Goal: Task Accomplishment & Management: Use online tool/utility

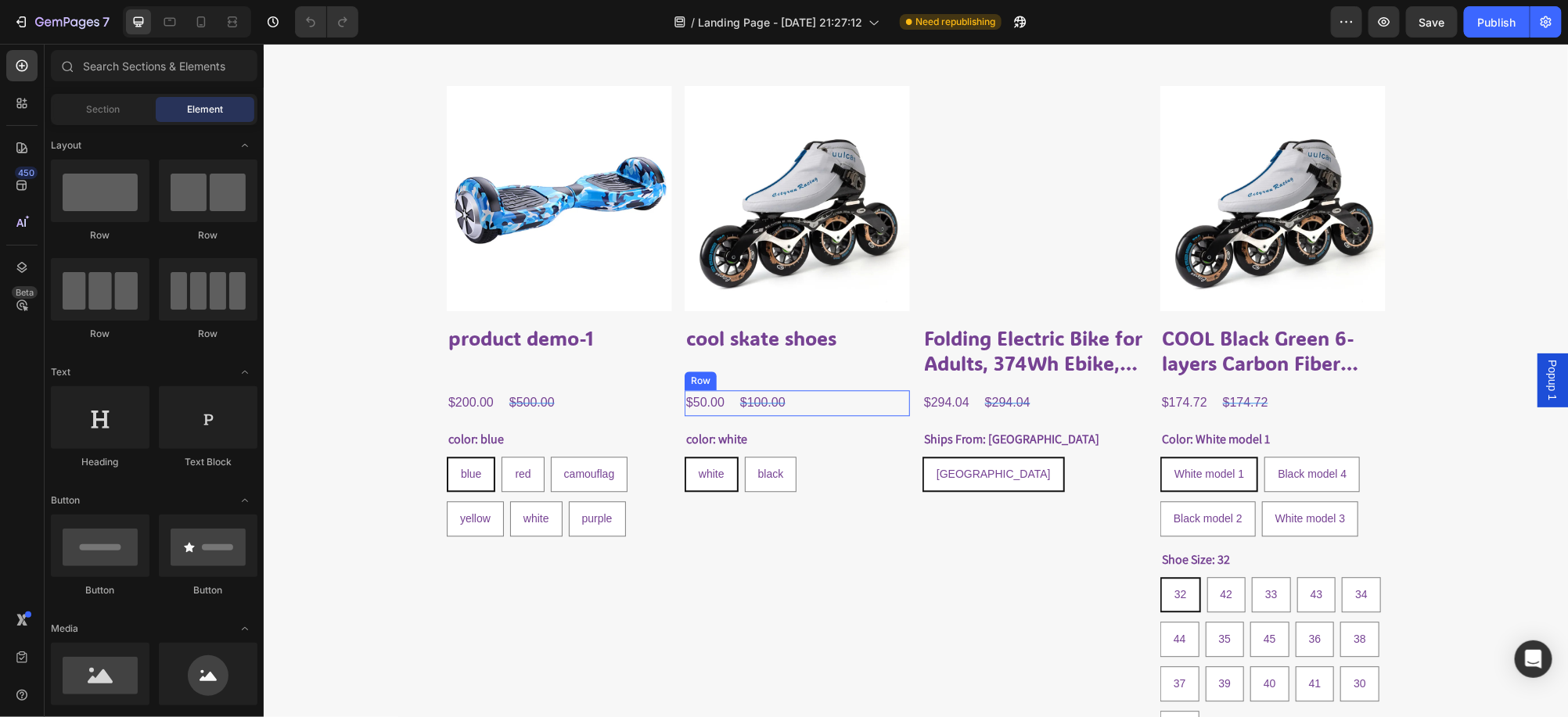
scroll to position [1585, 0]
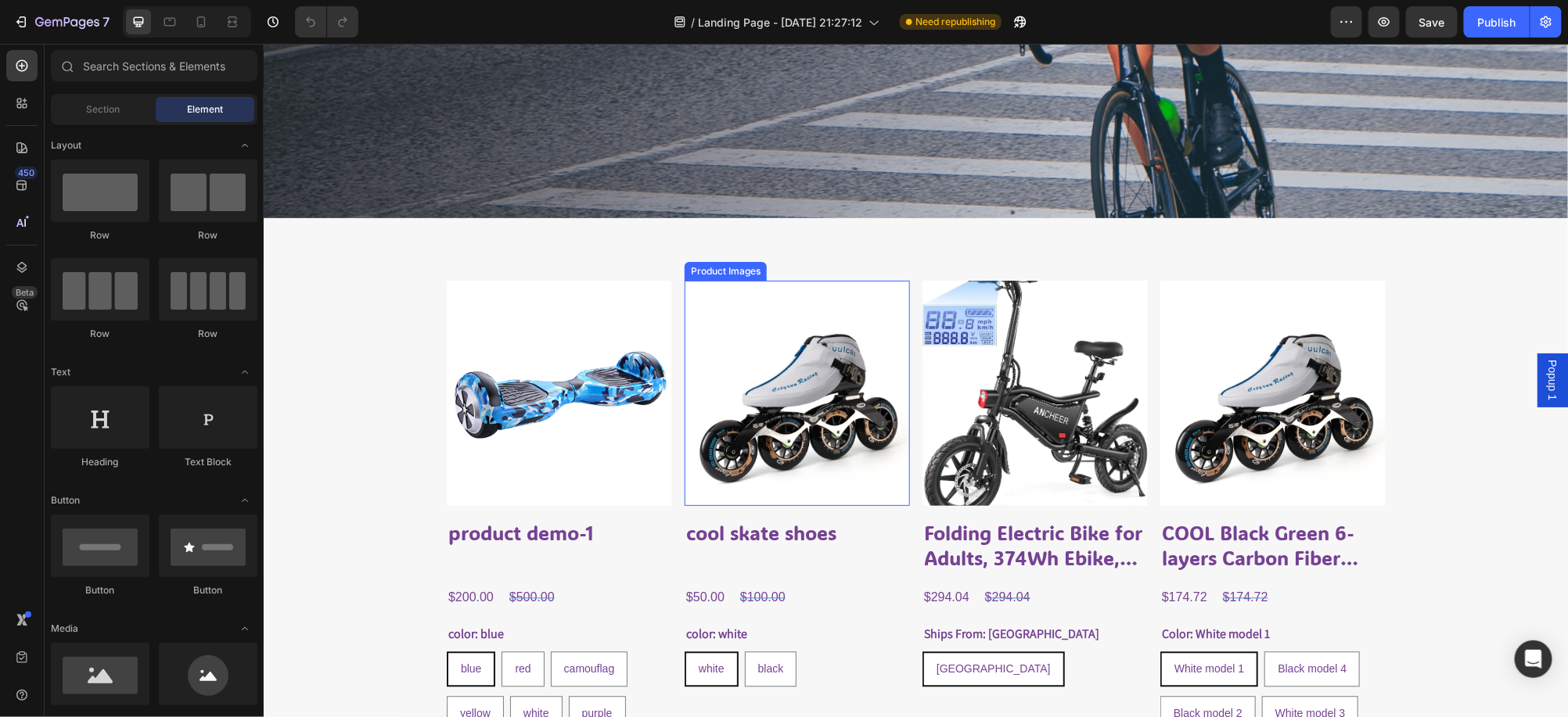
drag, startPoint x: 794, startPoint y: 375, endPoint x: 754, endPoint y: 370, distance: 40.3
click at [794, 375] on img at bounding box center [796, 392] width 225 height 225
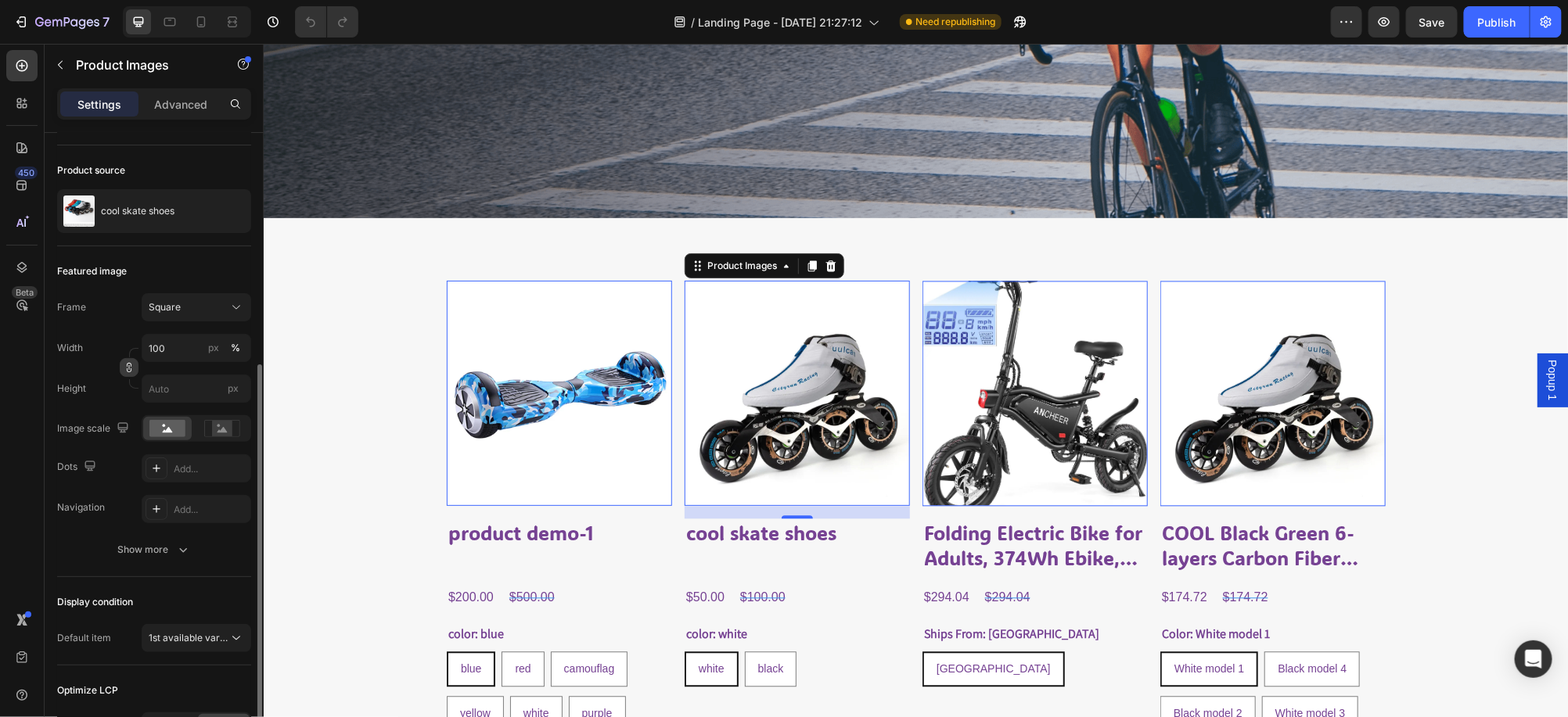
scroll to position [290, 0]
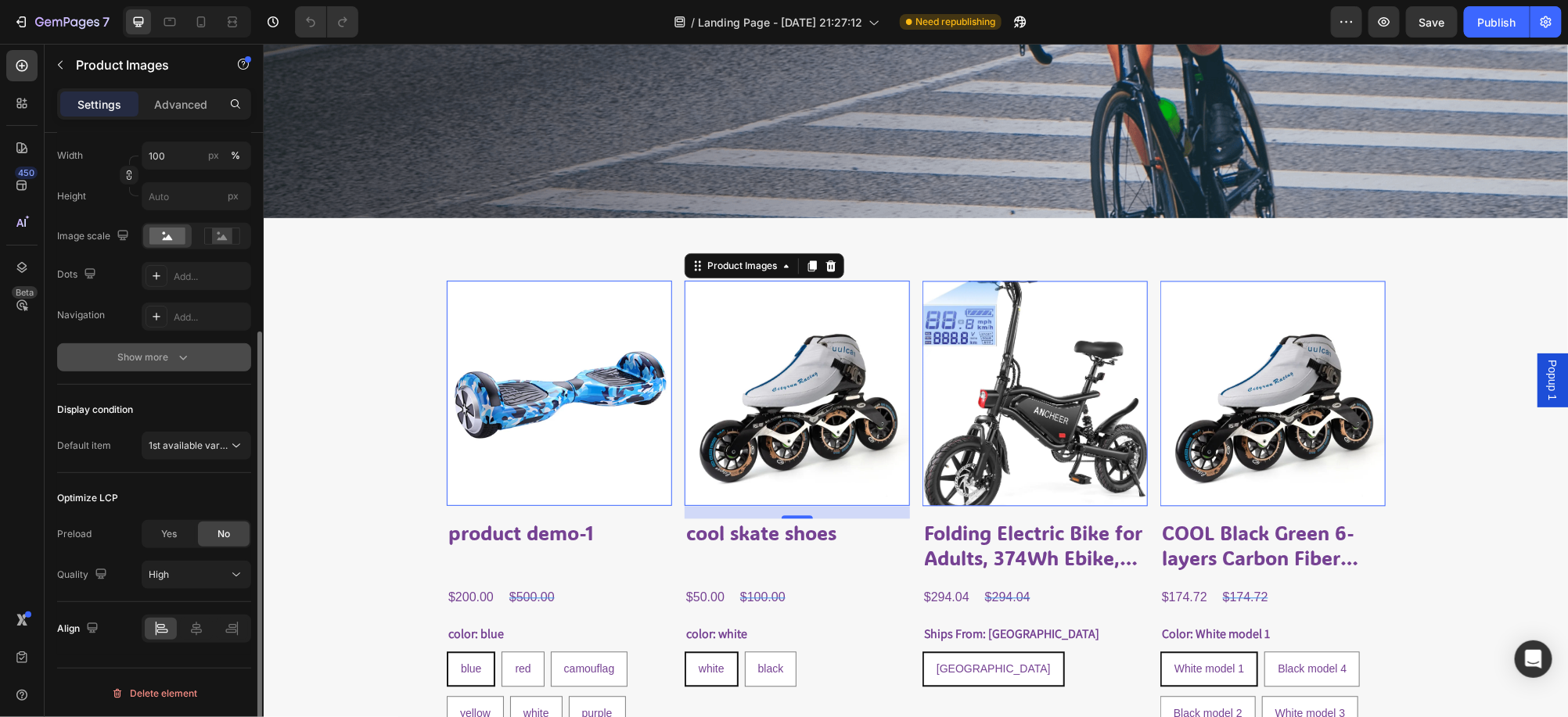
click at [146, 353] on div "Show more" at bounding box center [154, 357] width 73 height 15
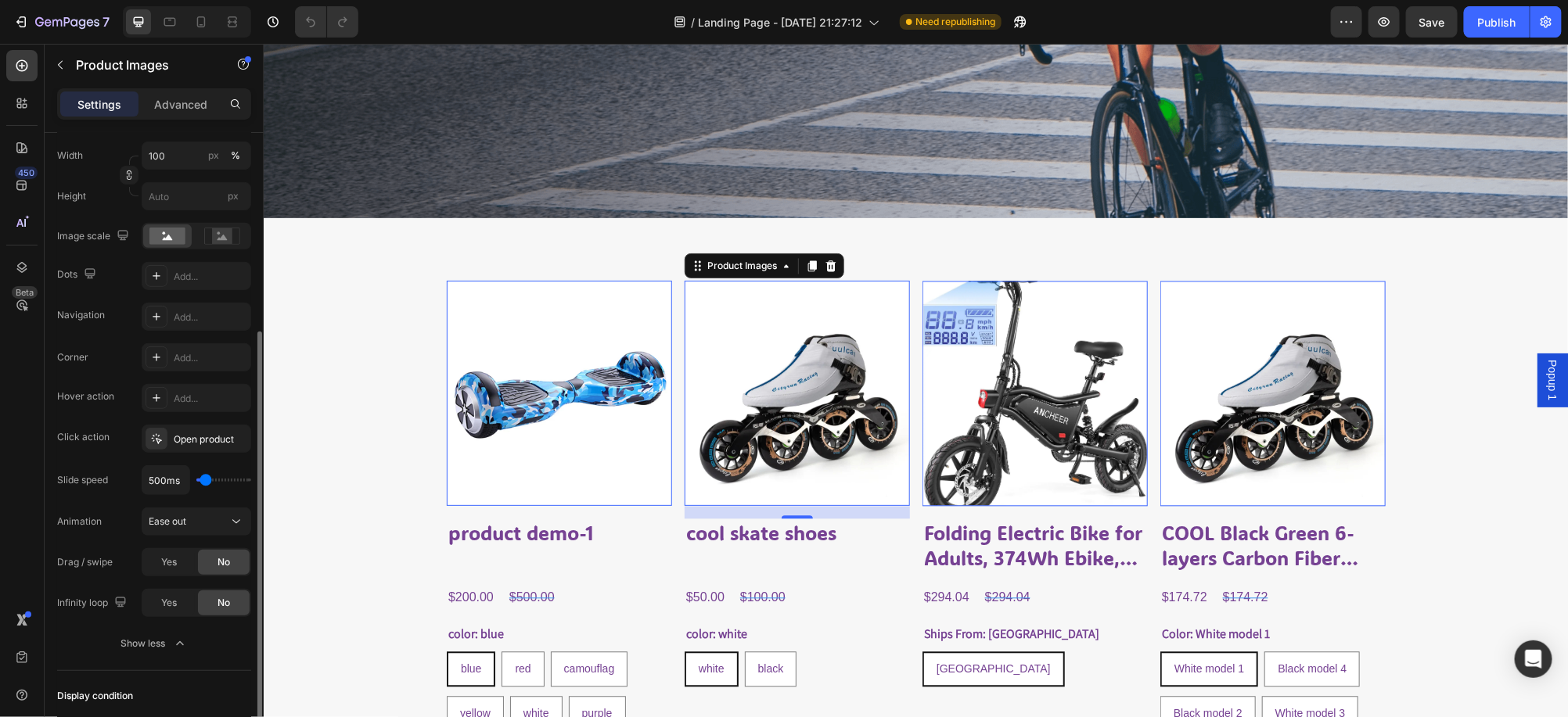
scroll to position [388, 0]
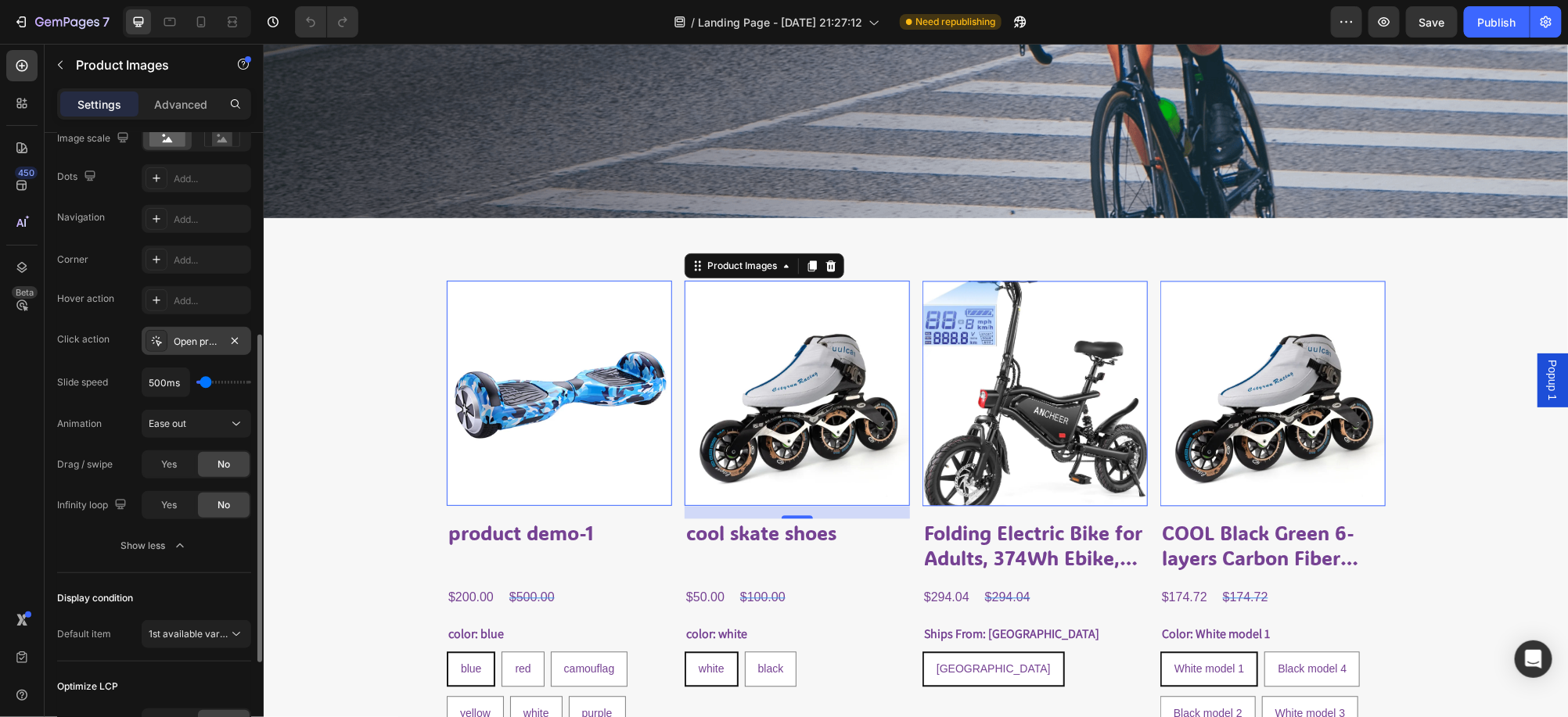
click at [198, 343] on div "Open product" at bounding box center [196, 342] width 45 height 14
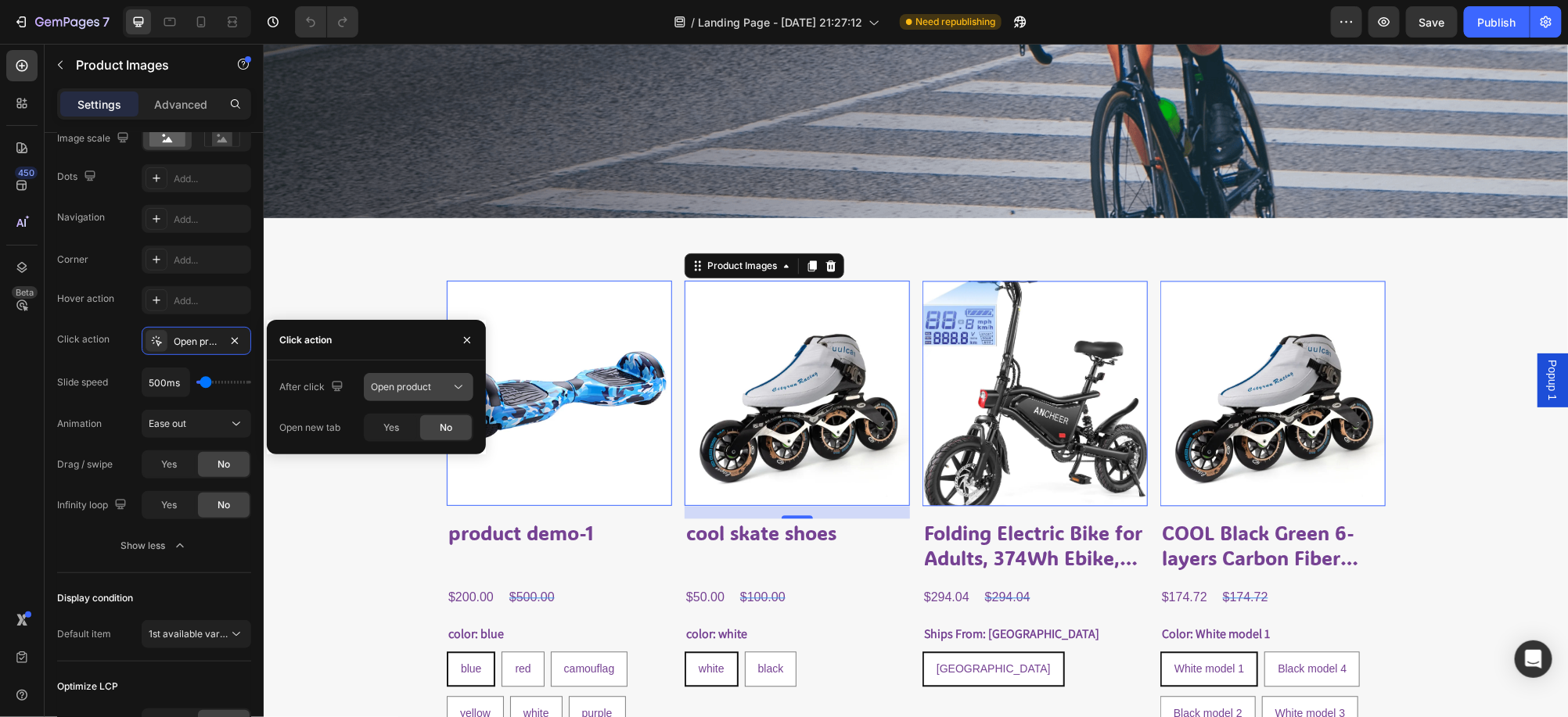
click at [412, 385] on span "Open product" at bounding box center [400, 387] width 61 height 12
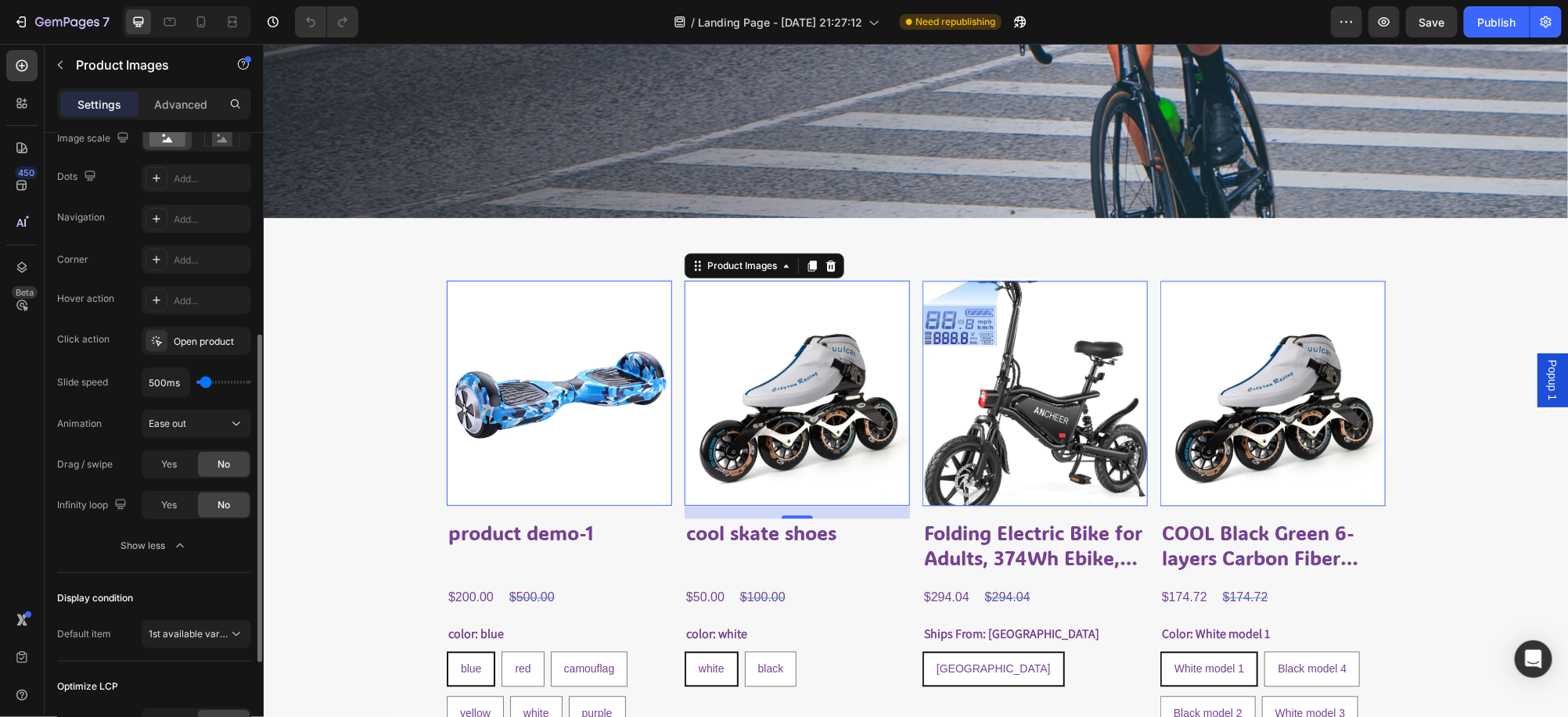
click at [86, 370] on div "Slide speed" at bounding box center [82, 382] width 51 height 25
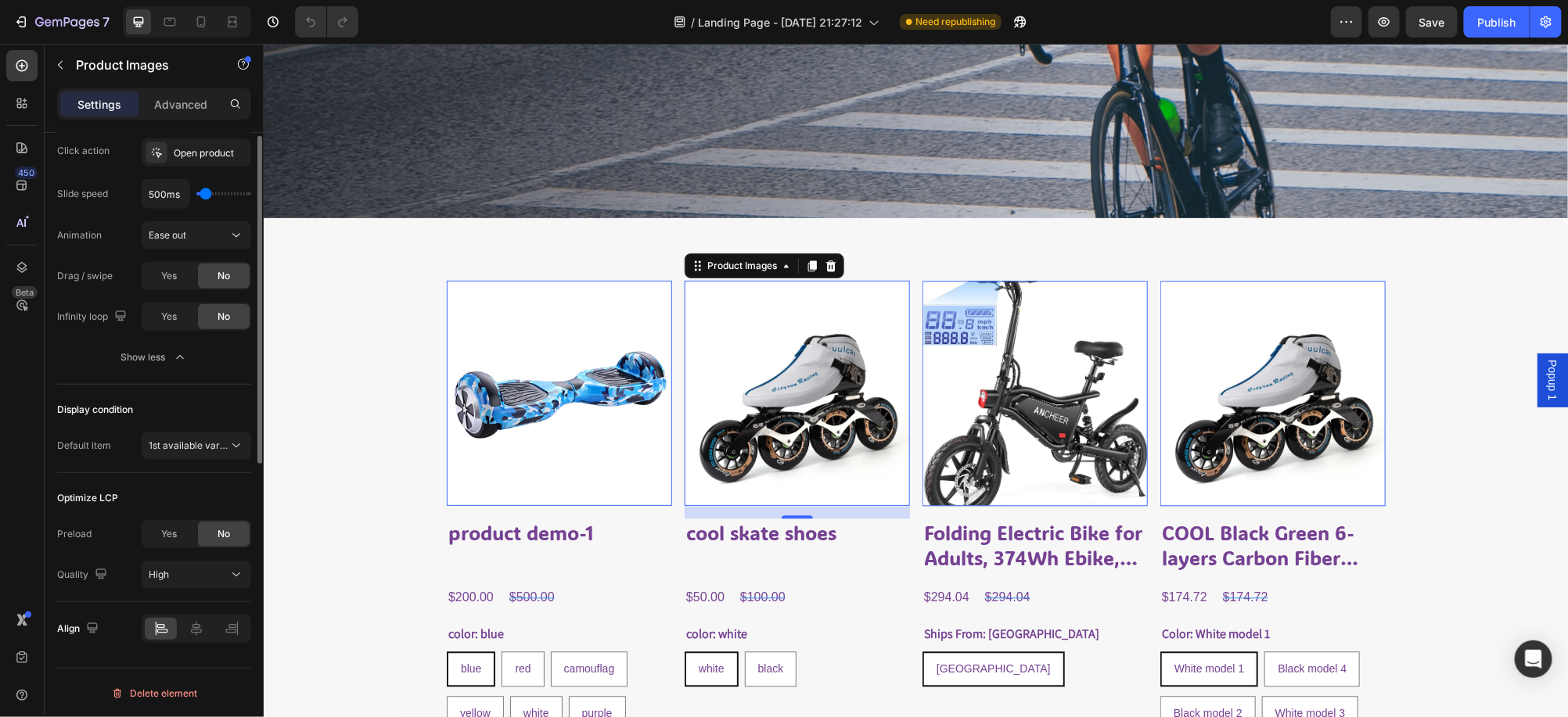
scroll to position [283, 0]
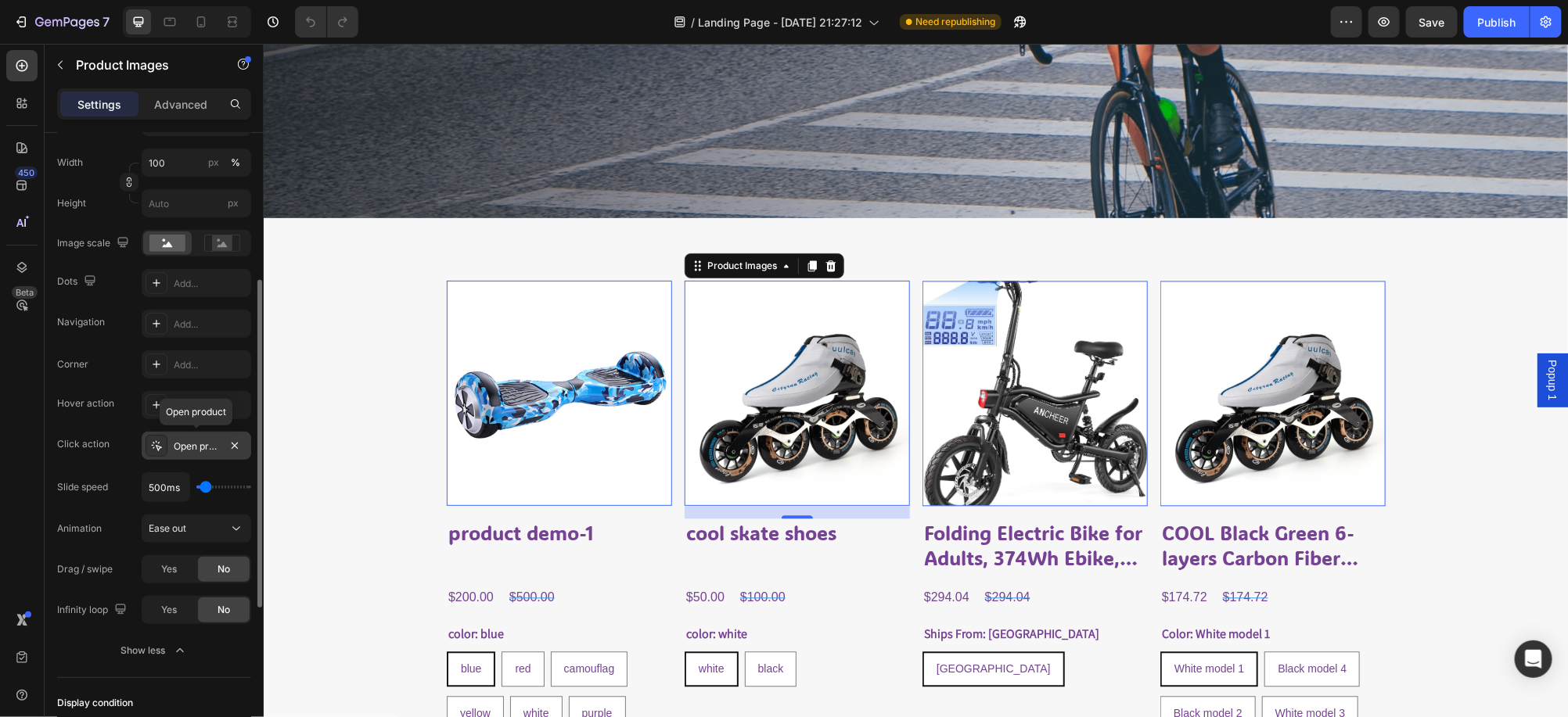
click at [189, 447] on div "Open product" at bounding box center [196, 447] width 45 height 14
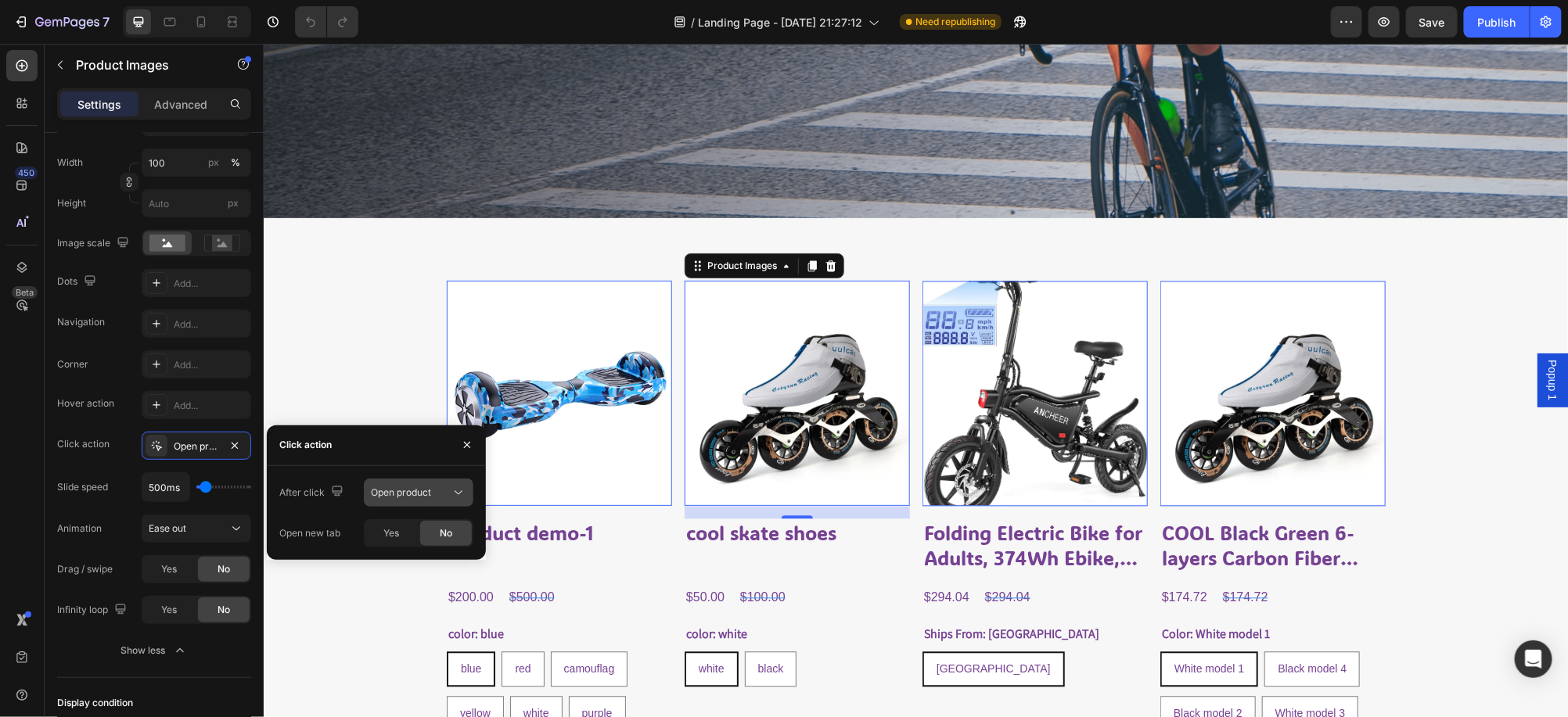
click at [460, 488] on icon at bounding box center [458, 493] width 15 height 15
click at [400, 528] on span "Open gallery" at bounding box center [399, 530] width 57 height 14
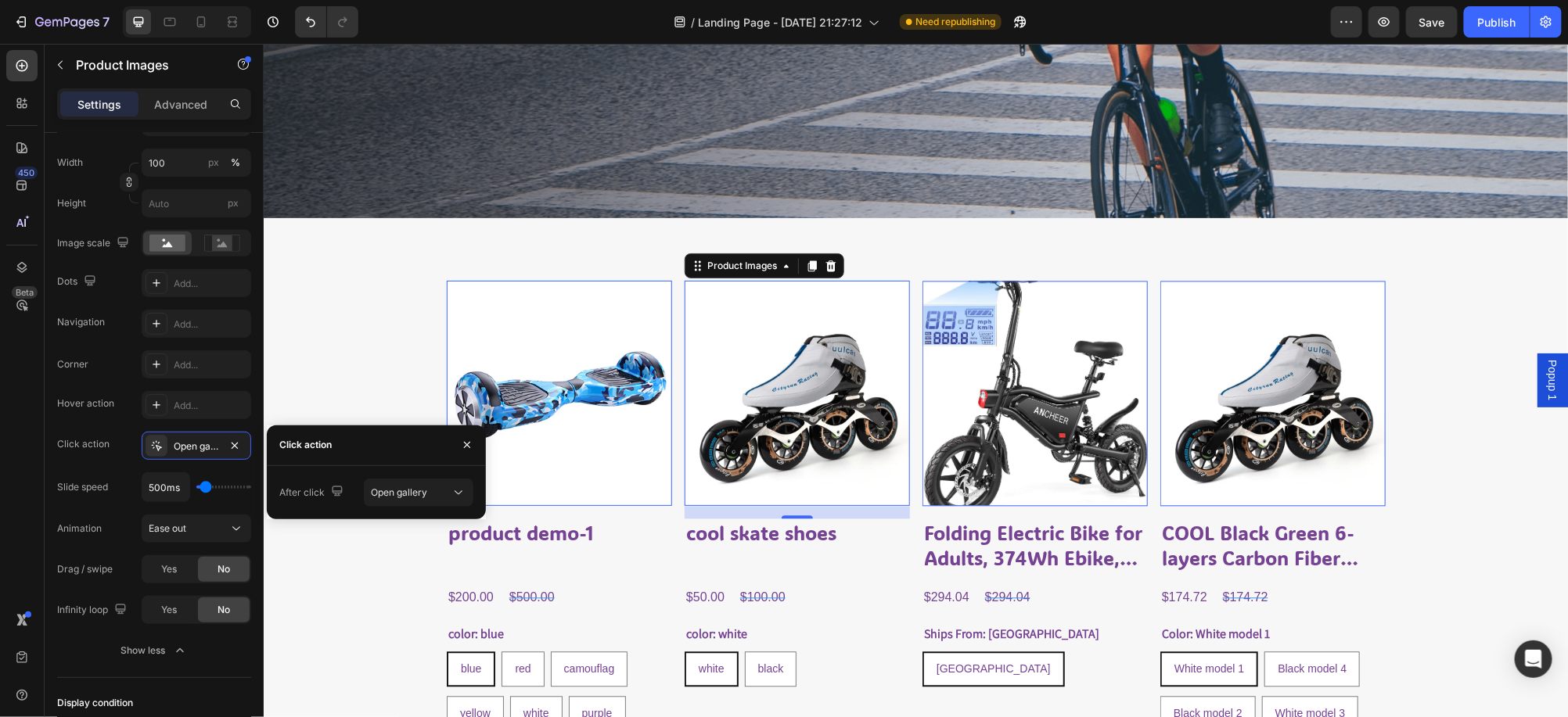
click at [505, 379] on img at bounding box center [558, 392] width 225 height 225
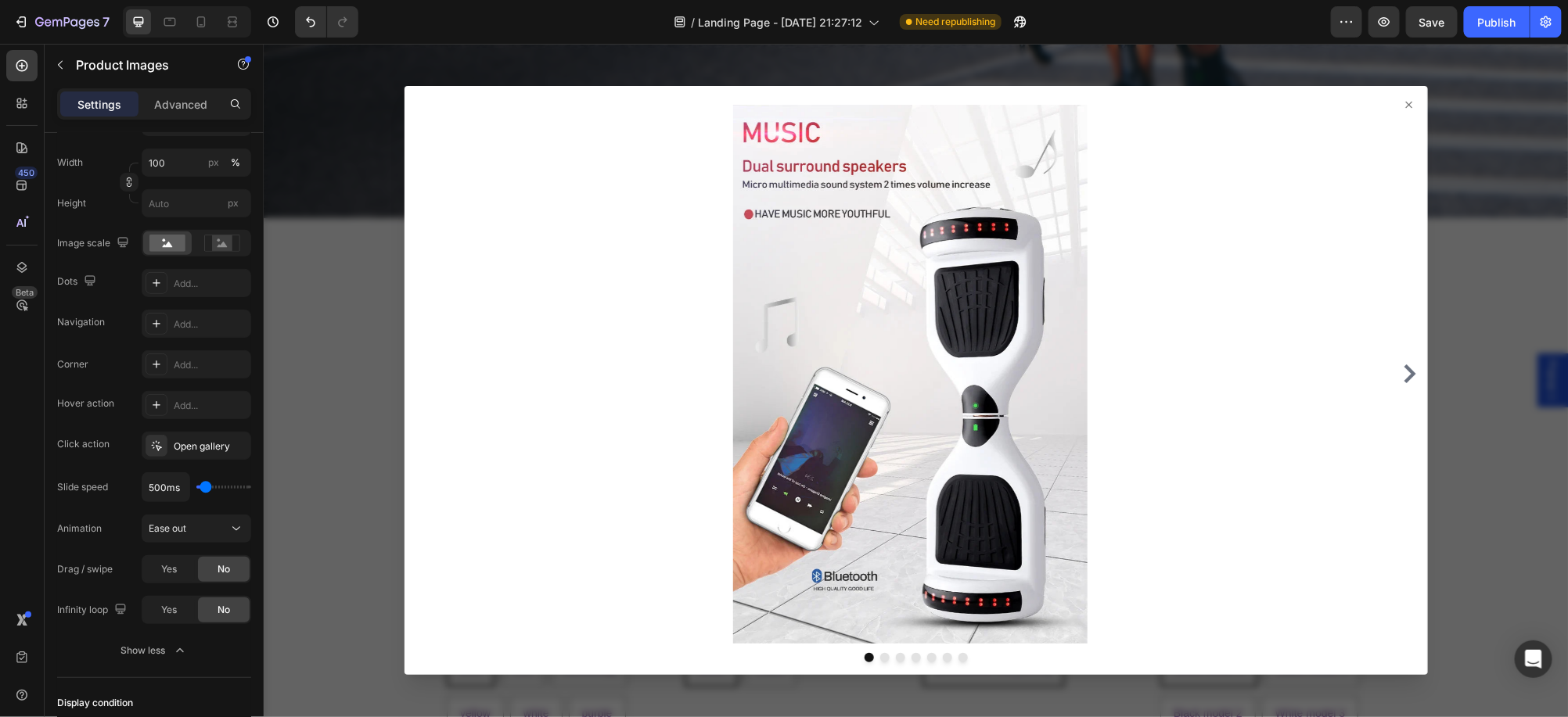
click at [1402, 104] on icon at bounding box center [1408, 104] width 13 height 13
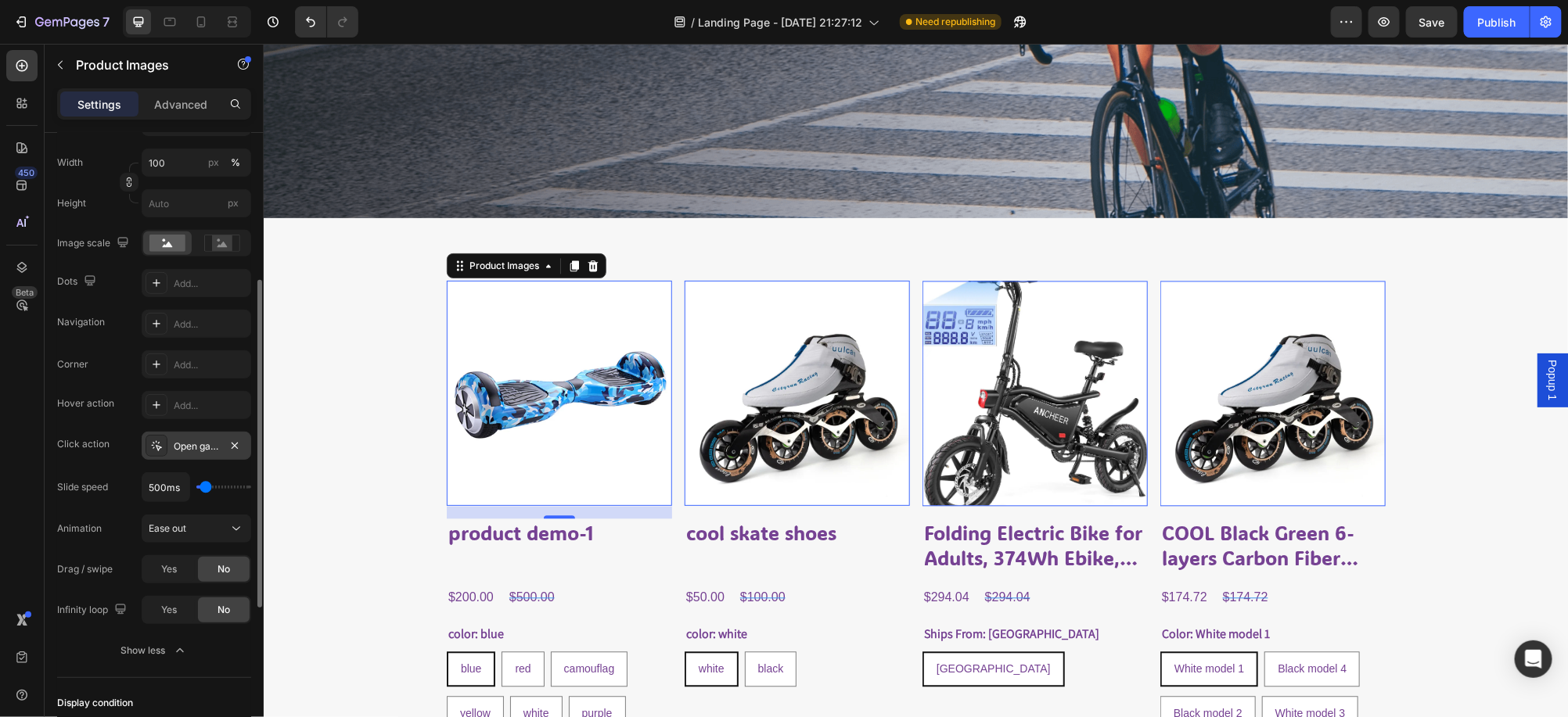
click at [192, 445] on div "Open gallery" at bounding box center [196, 447] width 45 height 14
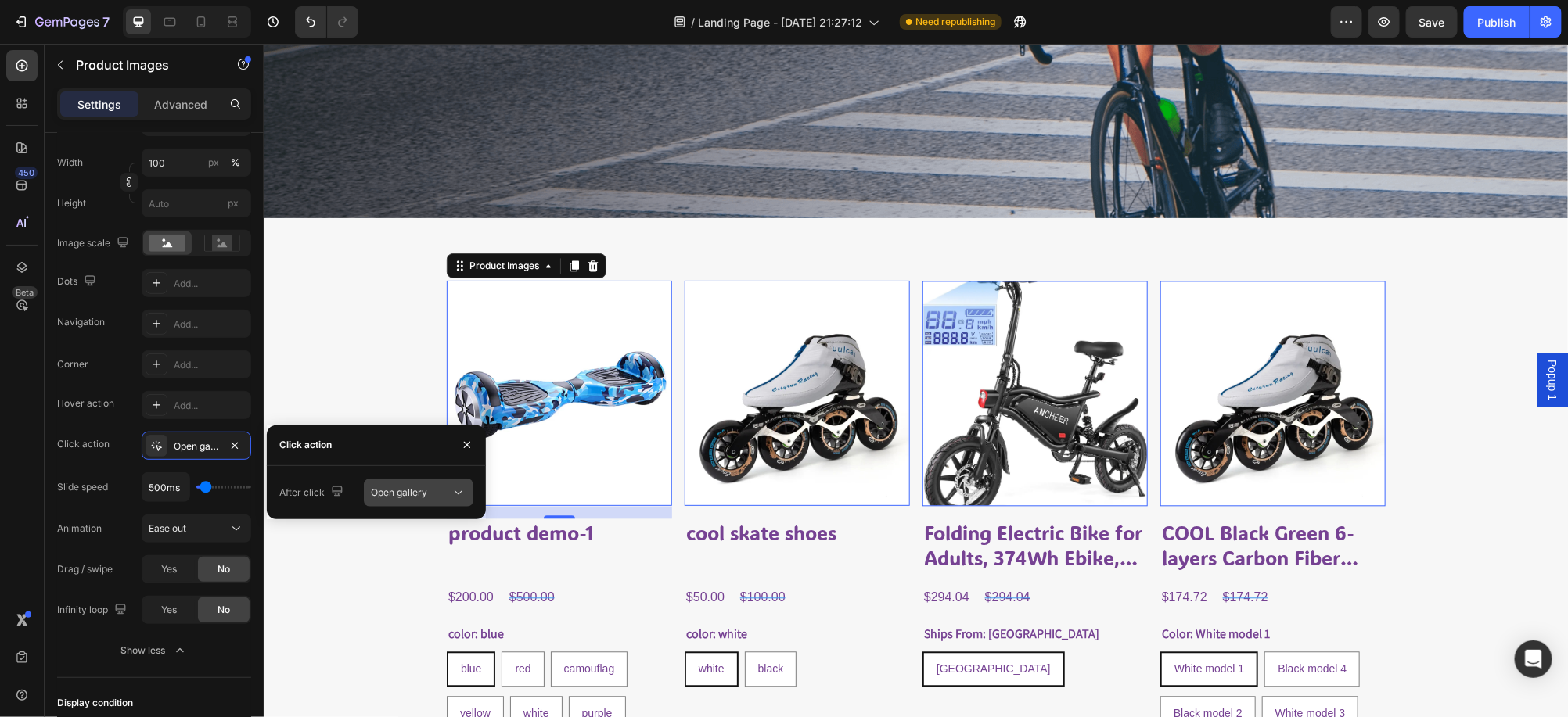
click at [441, 496] on div "Open gallery" at bounding box center [410, 493] width 80 height 14
